Goal: Information Seeking & Learning: Understand process/instructions

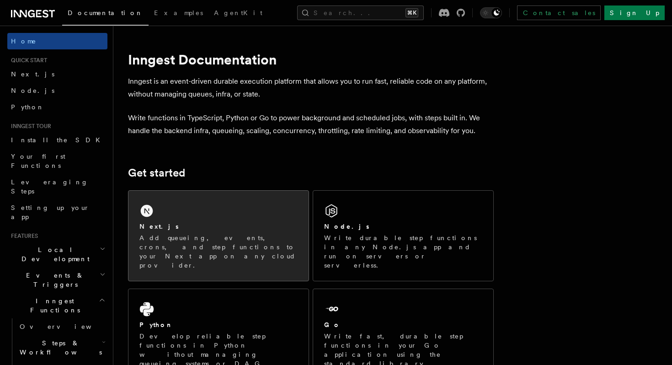
click at [203, 234] on p "Add queueing, events, crons, and step functions to your Next app on any cloud p…" at bounding box center [218, 251] width 158 height 37
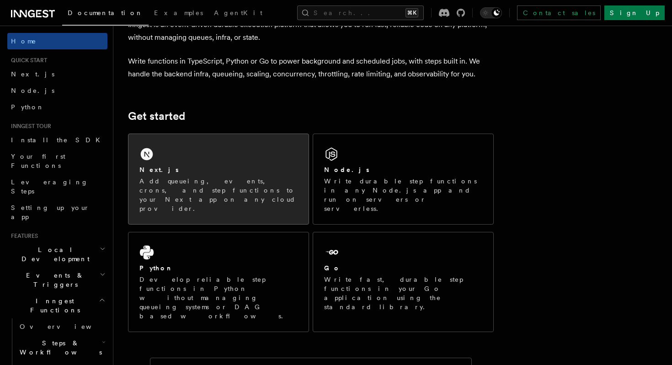
click at [225, 177] on p "Add queueing, events, crons, and step functions to your Next app on any cloud p…" at bounding box center [218, 194] width 158 height 37
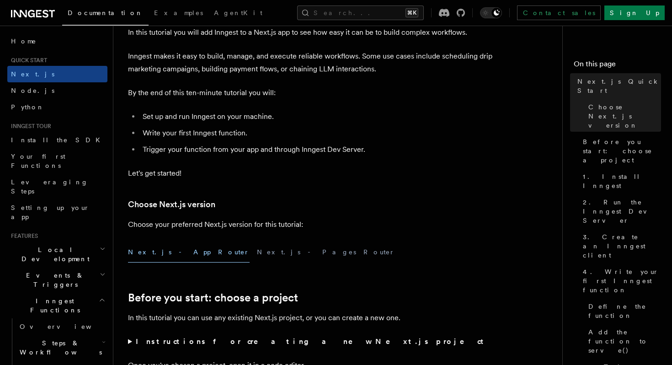
scroll to position [59, 0]
click at [257, 252] on button "Next.js - Pages Router" at bounding box center [326, 251] width 138 height 21
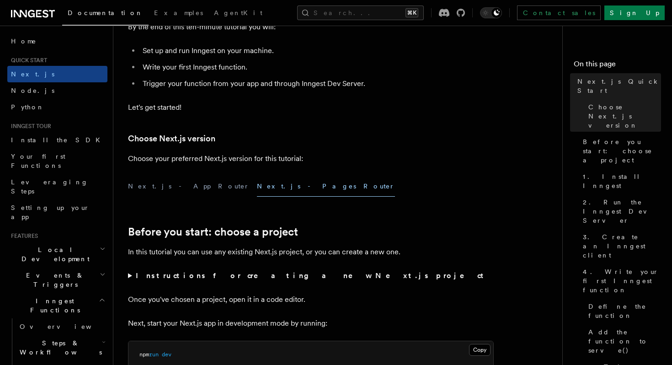
scroll to position [124, 0]
click at [162, 190] on button "Next.js - App Router" at bounding box center [189, 186] width 122 height 21
click at [129, 278] on summary "Instructions for creating a new Next.js project" at bounding box center [311, 275] width 366 height 13
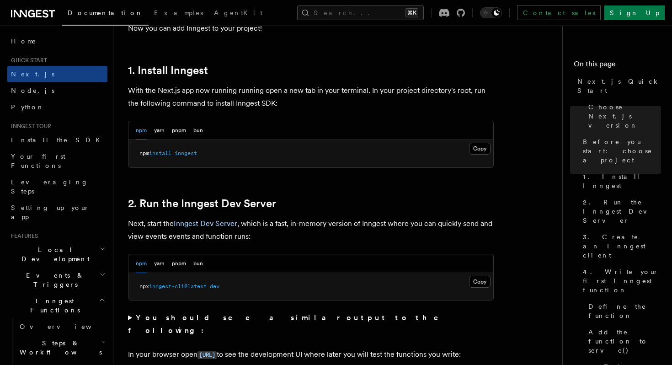
scroll to position [545, 0]
click at [478, 282] on button "Copy Copied" at bounding box center [479, 281] width 21 height 12
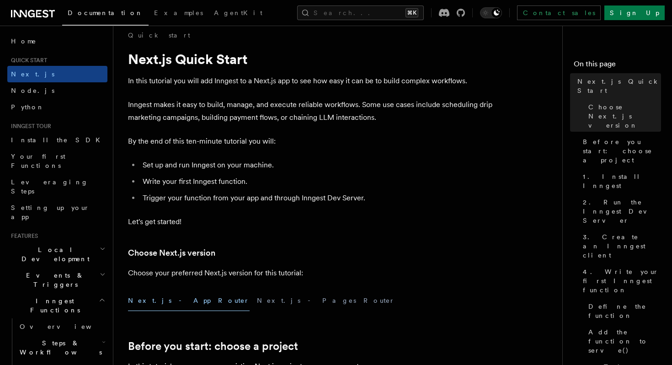
scroll to position [0, 0]
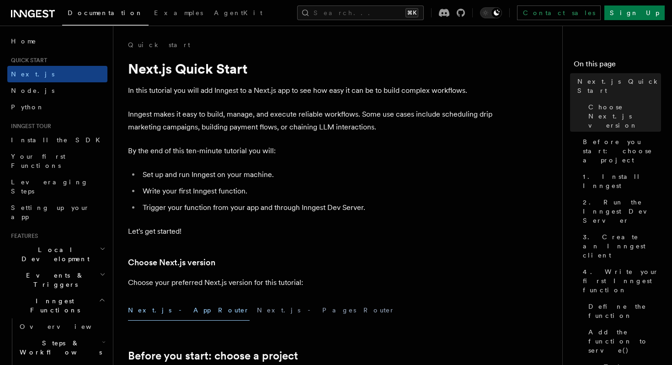
click at [39, 15] on icon at bounding box center [33, 13] width 44 height 11
